Goal: Transaction & Acquisition: Purchase product/service

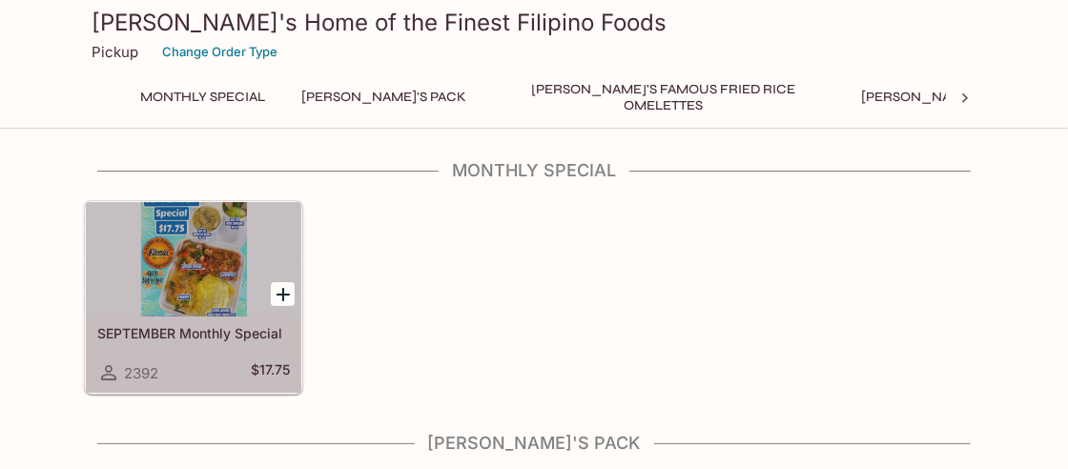
click at [227, 288] on div at bounding box center [194, 259] width 216 height 114
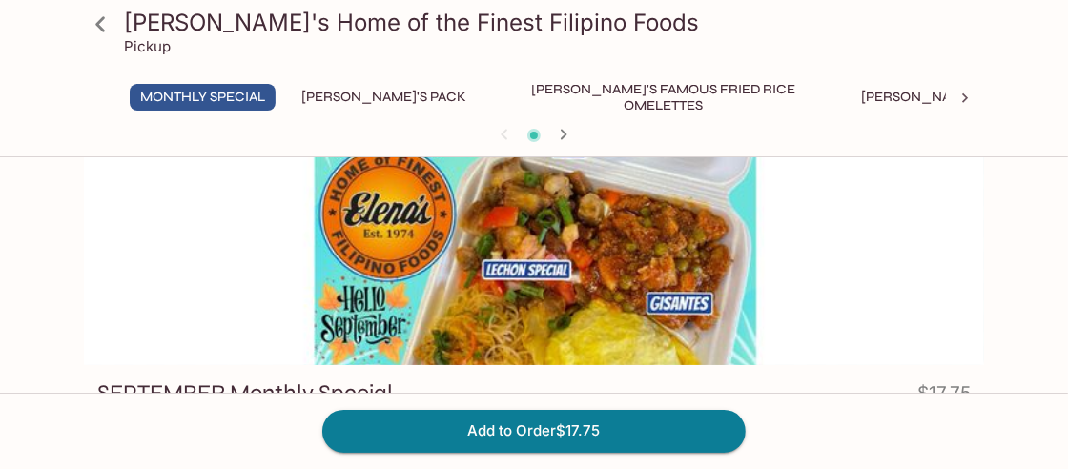
scroll to position [54, 0]
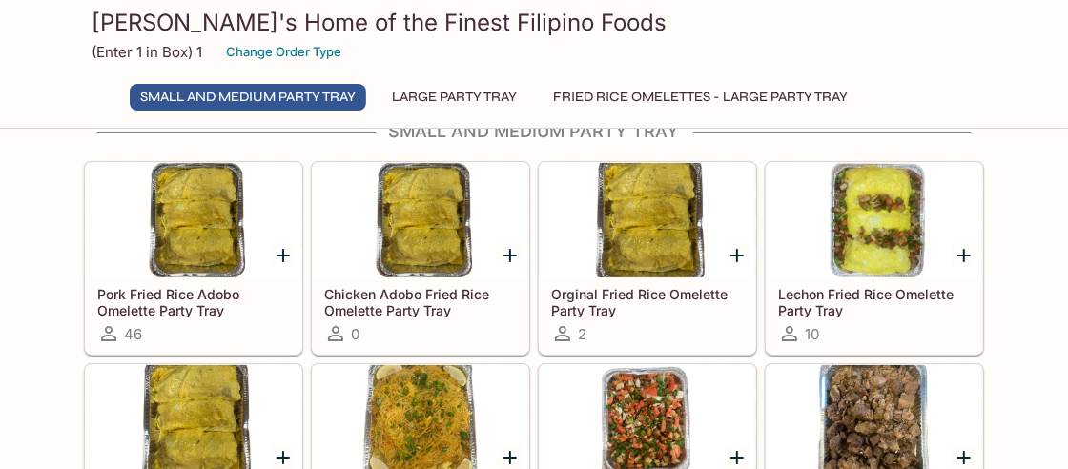
scroll to position [42, 0]
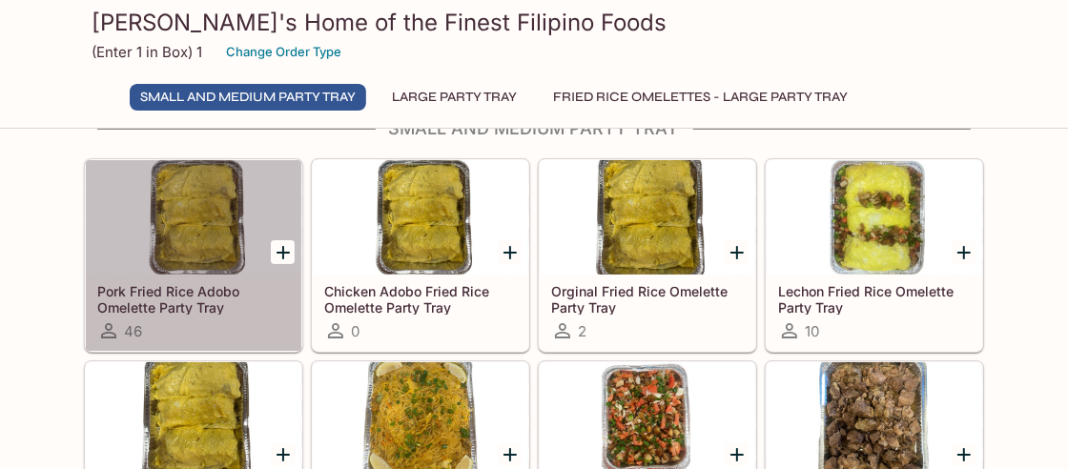
click at [206, 248] on div at bounding box center [194, 217] width 216 height 114
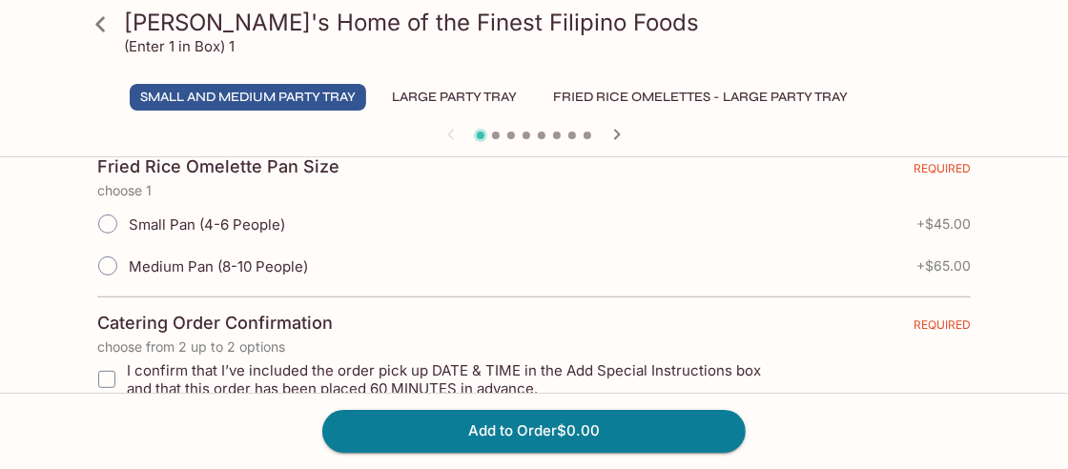
scroll to position [451, 0]
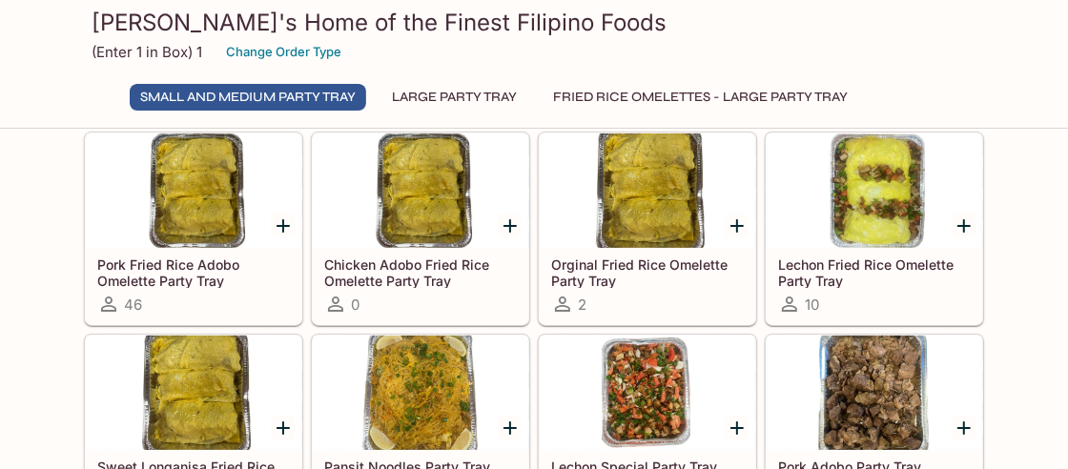
scroll to position [70, 0]
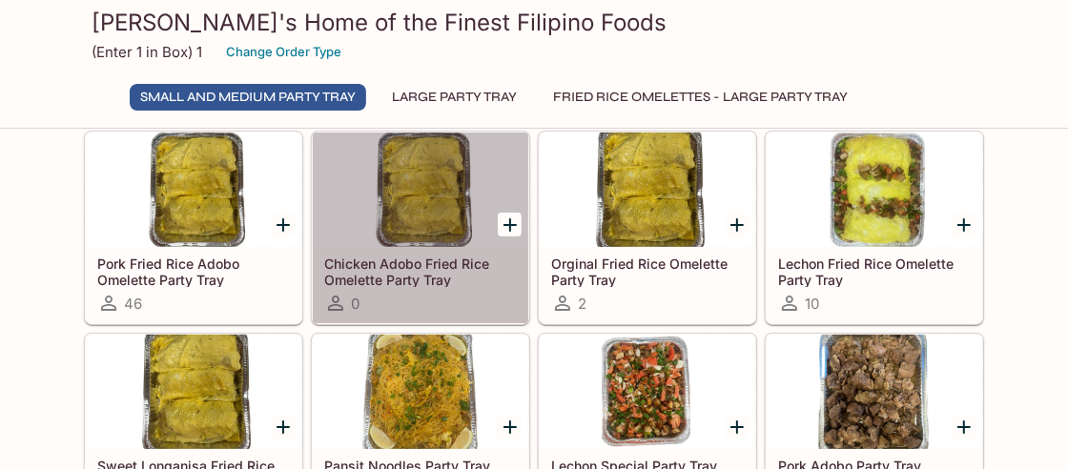
click at [420, 206] on div at bounding box center [421, 190] width 216 height 114
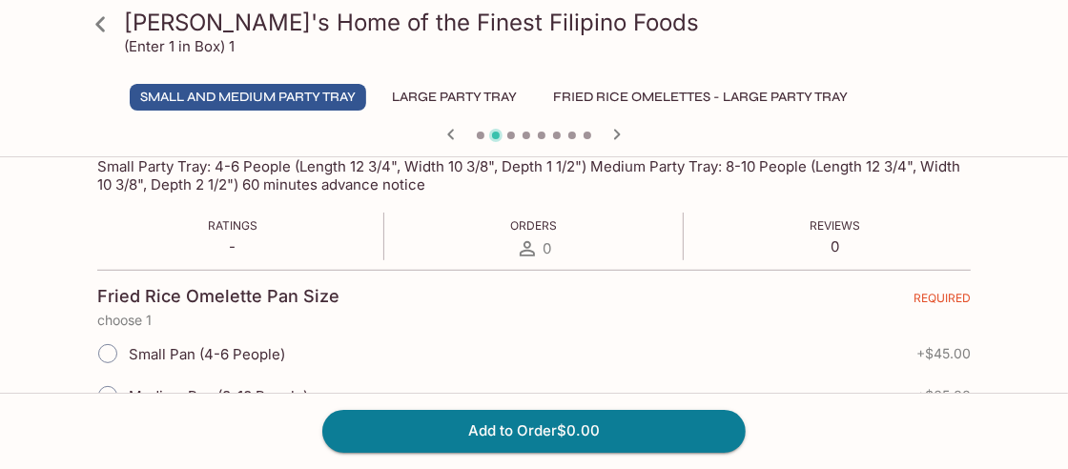
scroll to position [343, 0]
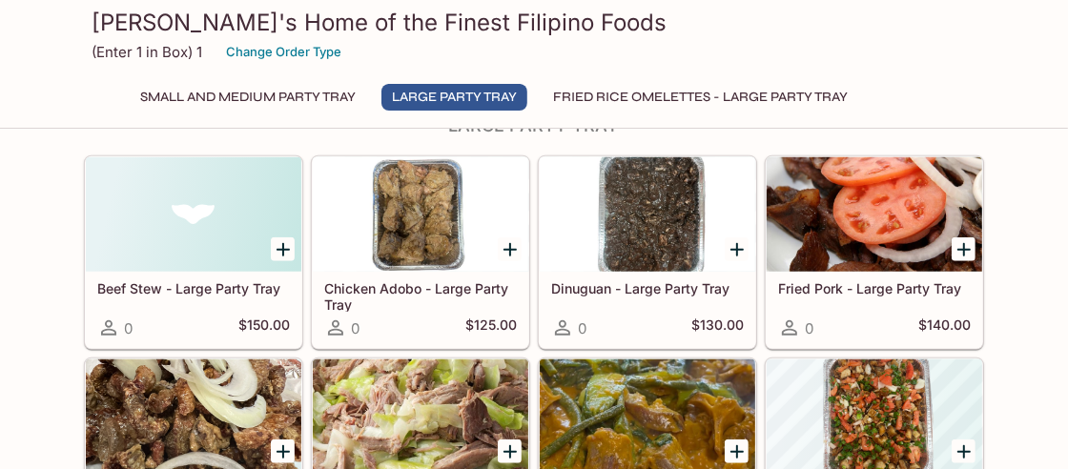
scroll to position [927, 0]
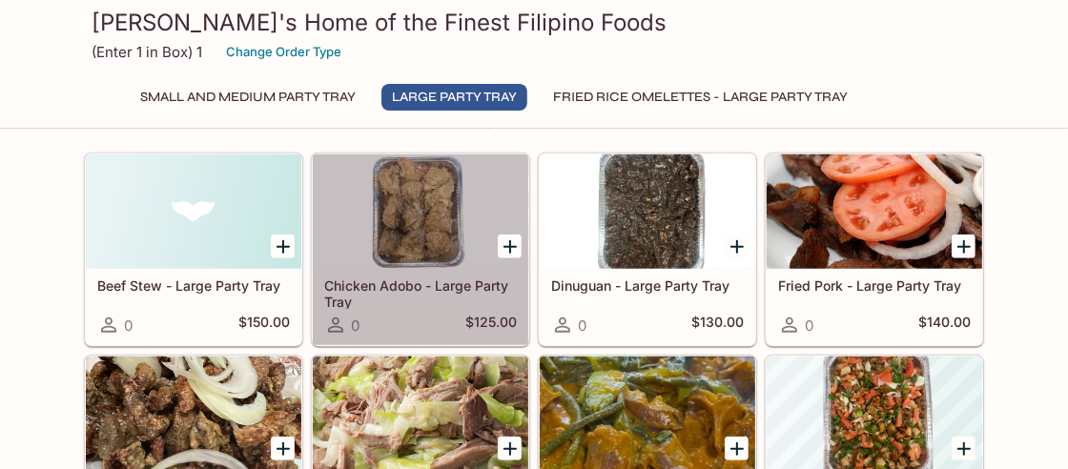
click at [433, 230] on div at bounding box center [421, 212] width 216 height 114
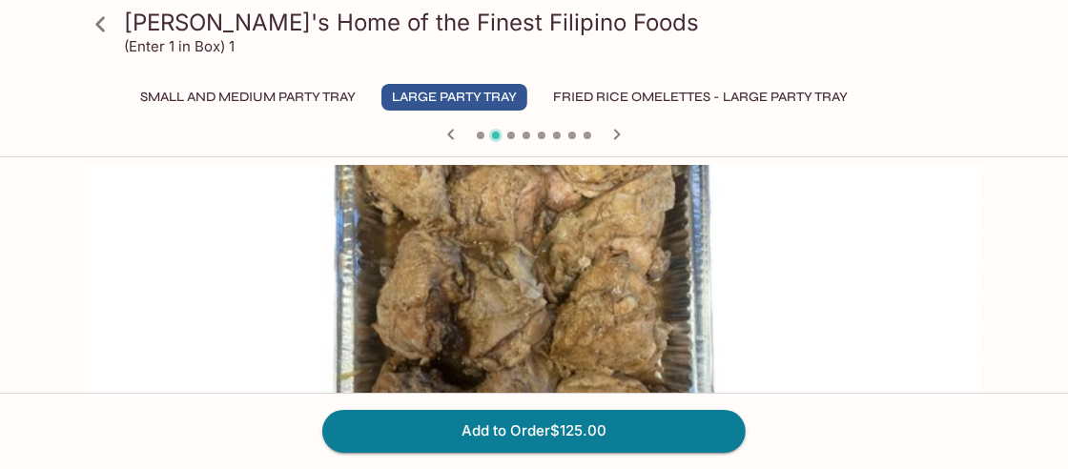
scroll to position [913, 0]
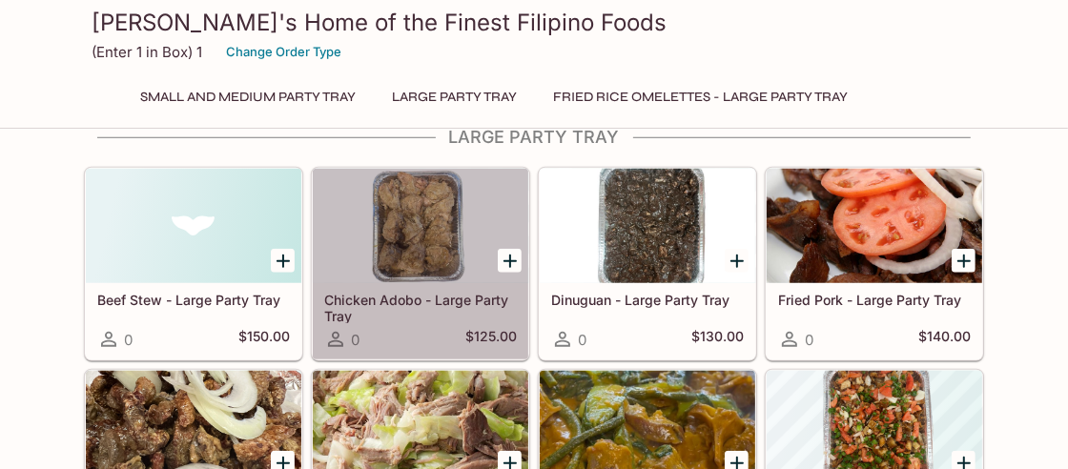
click at [394, 241] on div at bounding box center [421, 226] width 216 height 114
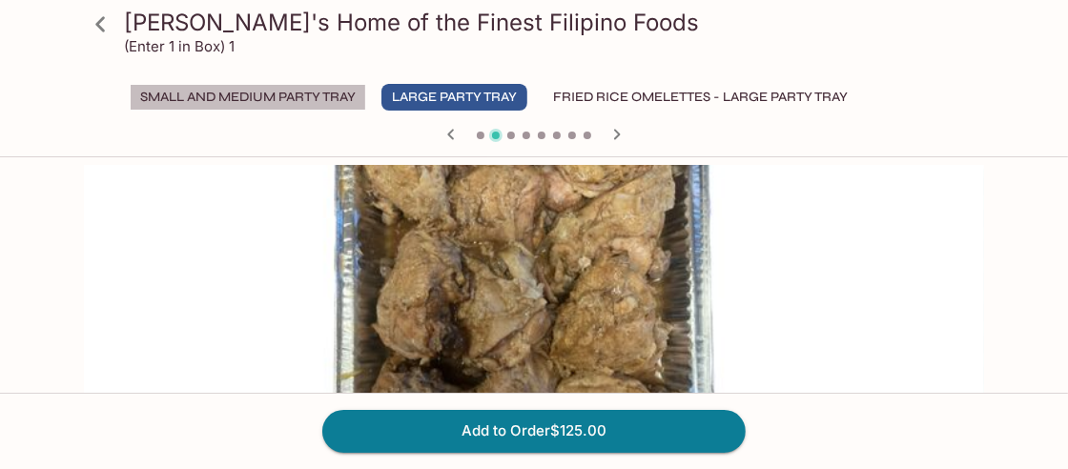
click at [220, 97] on button "Small and Medium Party Tray" at bounding box center [248, 97] width 237 height 27
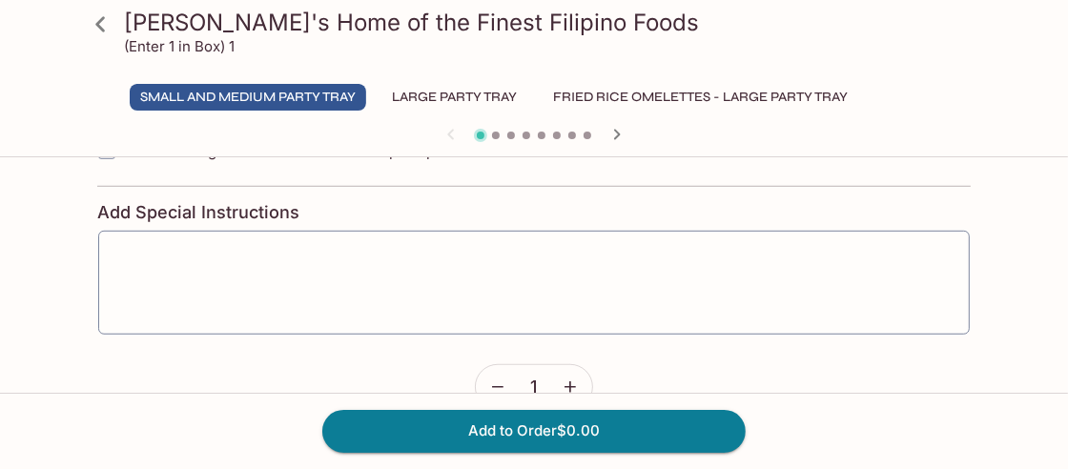
scroll to position [758, 0]
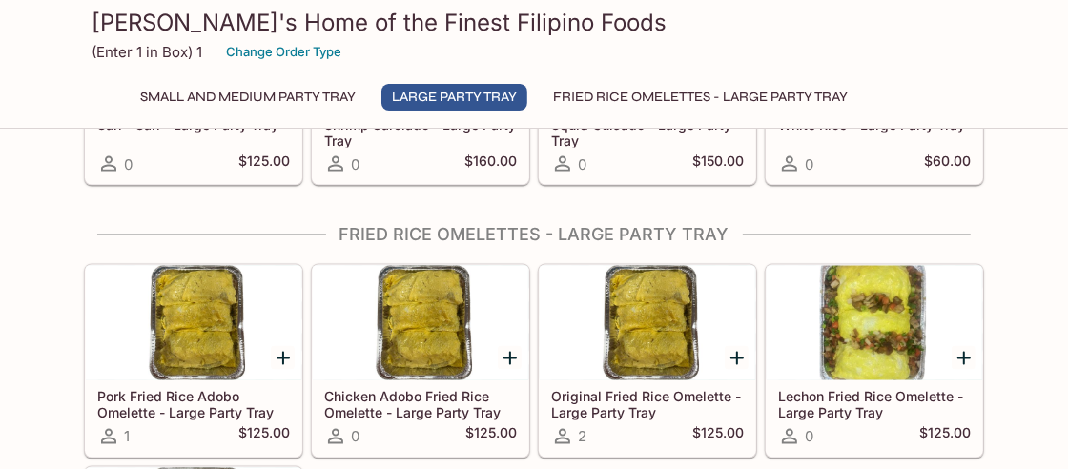
scroll to position [2072, 0]
